Goal: Transaction & Acquisition: Book appointment/travel/reservation

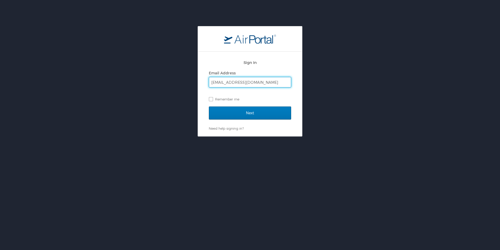
type input "npenni@trovebrands.com"
click at [209, 106] on input "Next" at bounding box center [250, 112] width 82 height 13
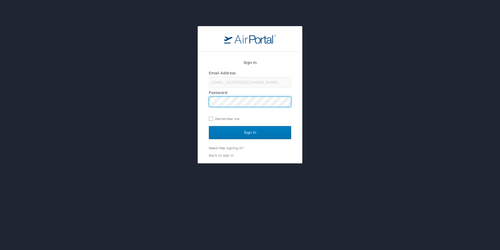
click at [209, 126] on input "Sign In" at bounding box center [250, 132] width 82 height 13
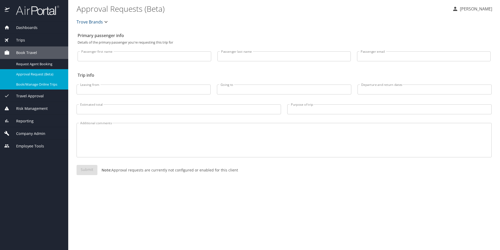
click at [30, 85] on span "Book/Manage Online Trips" at bounding box center [39, 84] width 46 height 5
